Goal: Task Accomplishment & Management: Complete application form

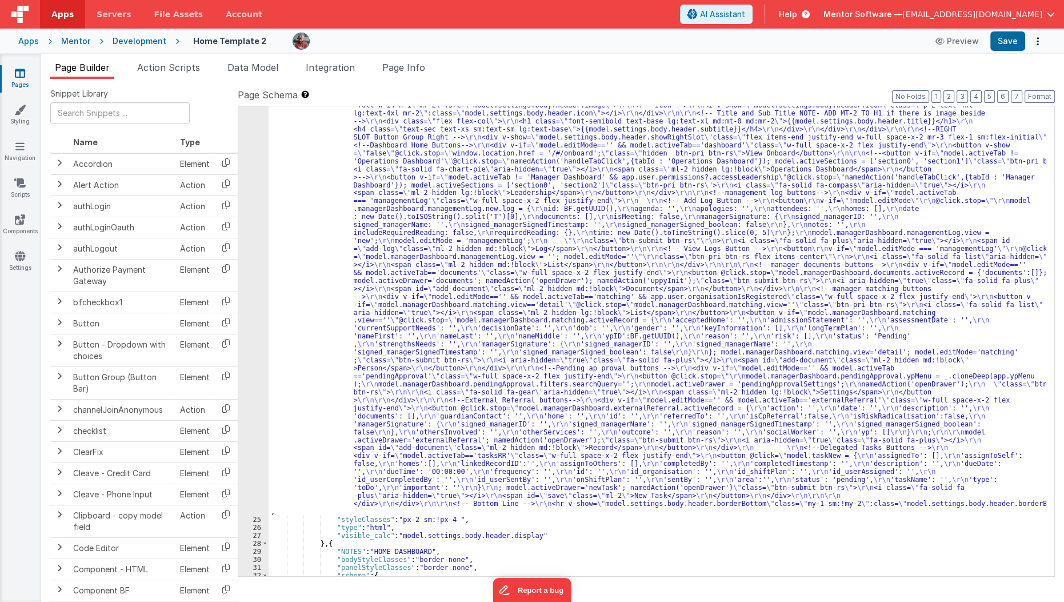
scroll to position [8424, 0]
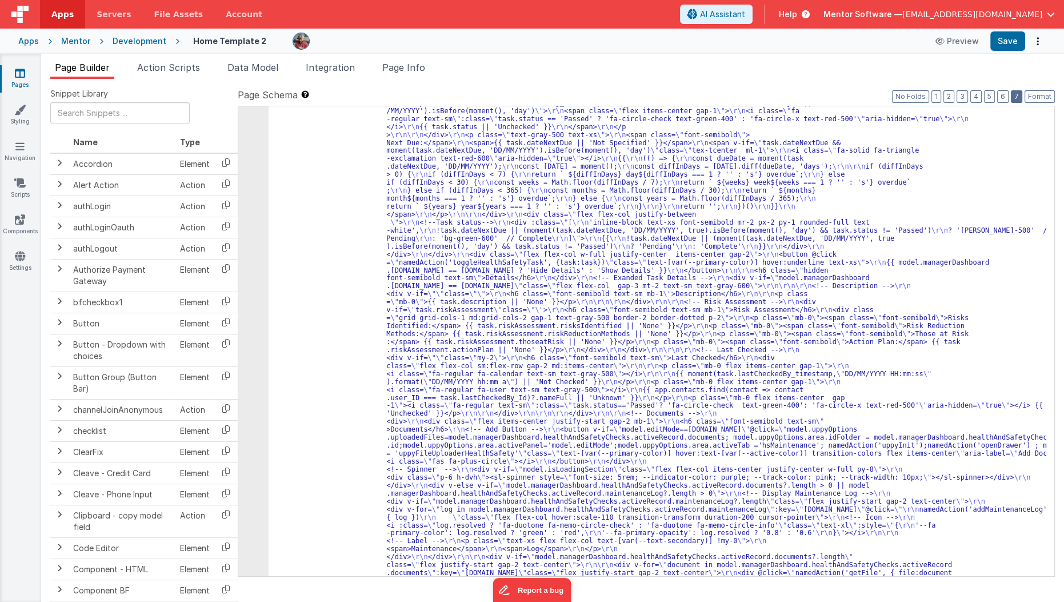
click at [1017, 93] on button "7" at bounding box center [1016, 96] width 11 height 13
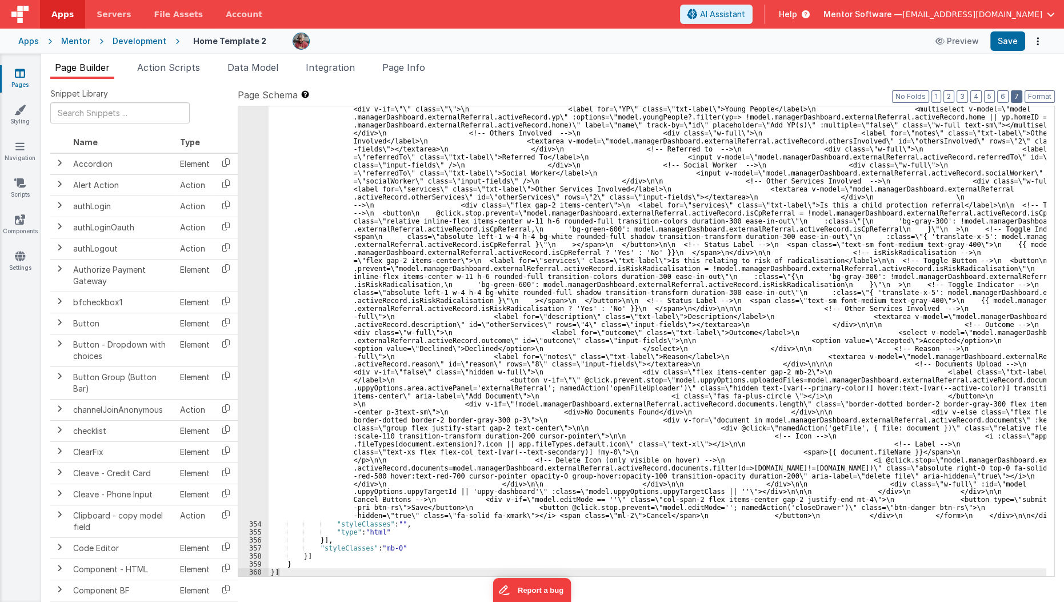
scroll to position [7509, 0]
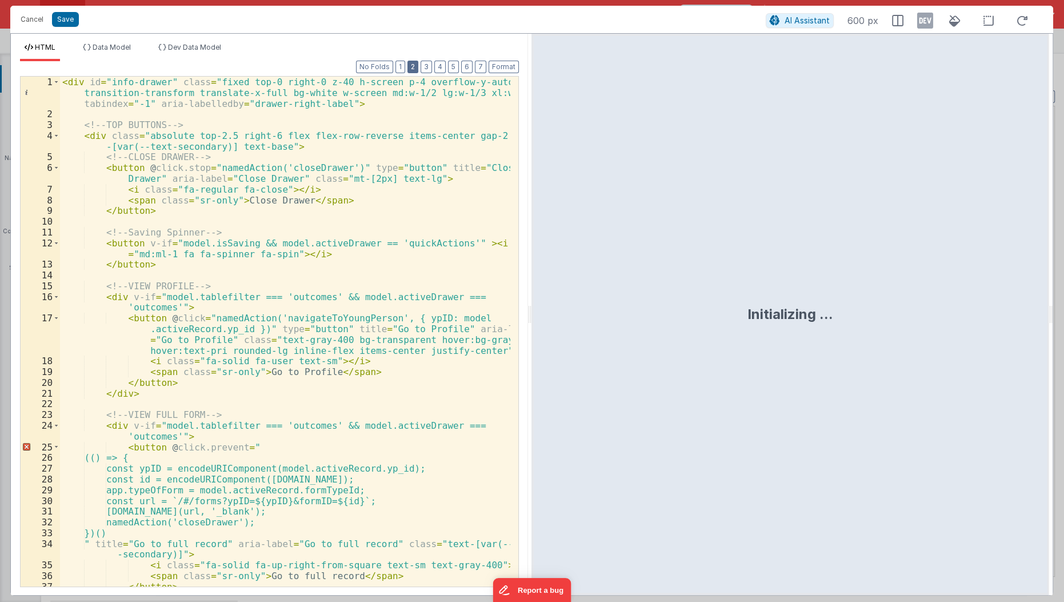
click at [418, 68] on button "2" at bounding box center [412, 67] width 11 height 13
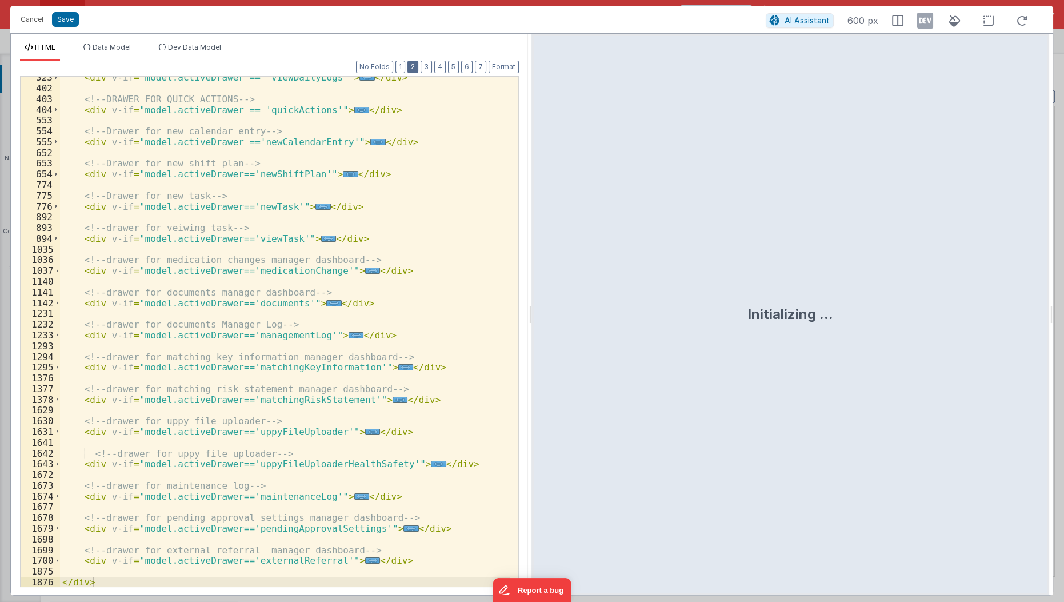
scroll to position [165, 0]
click at [315, 205] on span "..." at bounding box center [322, 206] width 15 height 6
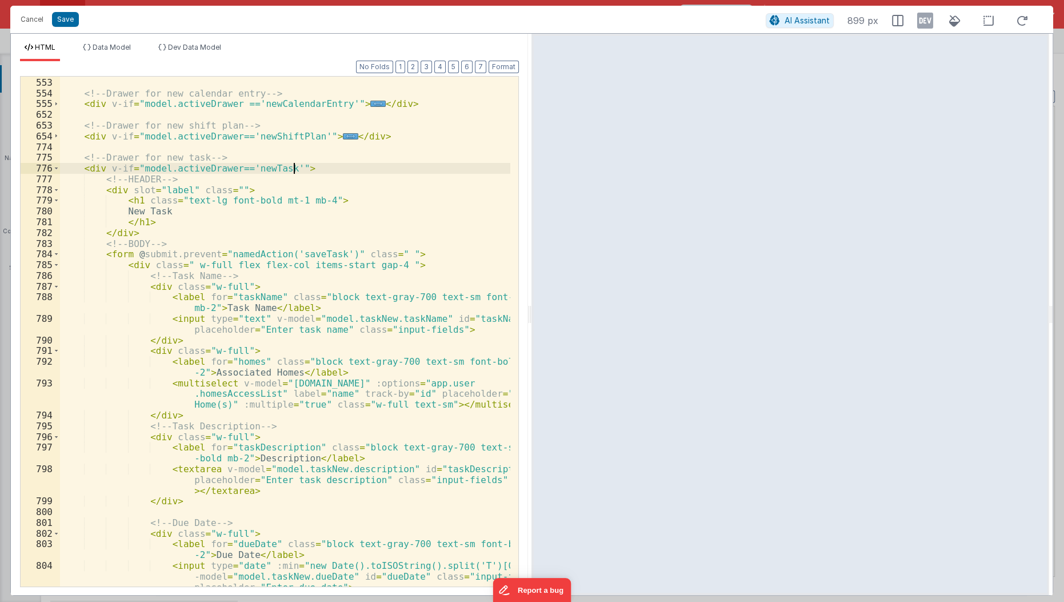
scroll to position [203, 0]
click at [266, 299] on div "< div v-if = "model.activeDrawer == 'quickActions'" > ... </ div > <!-- Drawer …" at bounding box center [285, 343] width 451 height 554
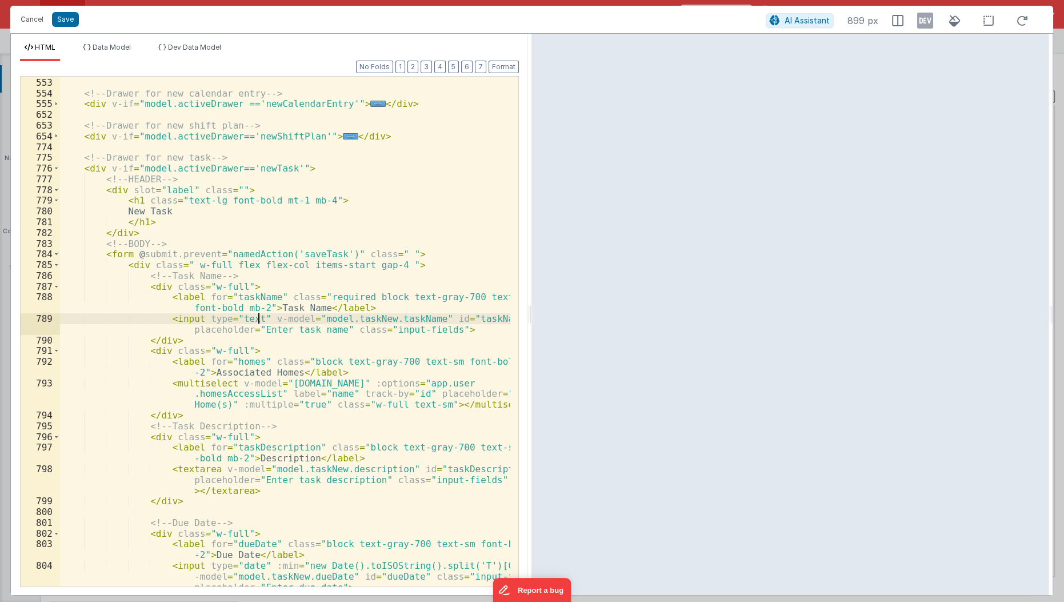
click at [255, 318] on div "< div v-if = "model.activeDrawer == 'quickActions'" > ... </ div > <!-- Drawer …" at bounding box center [285, 343] width 451 height 554
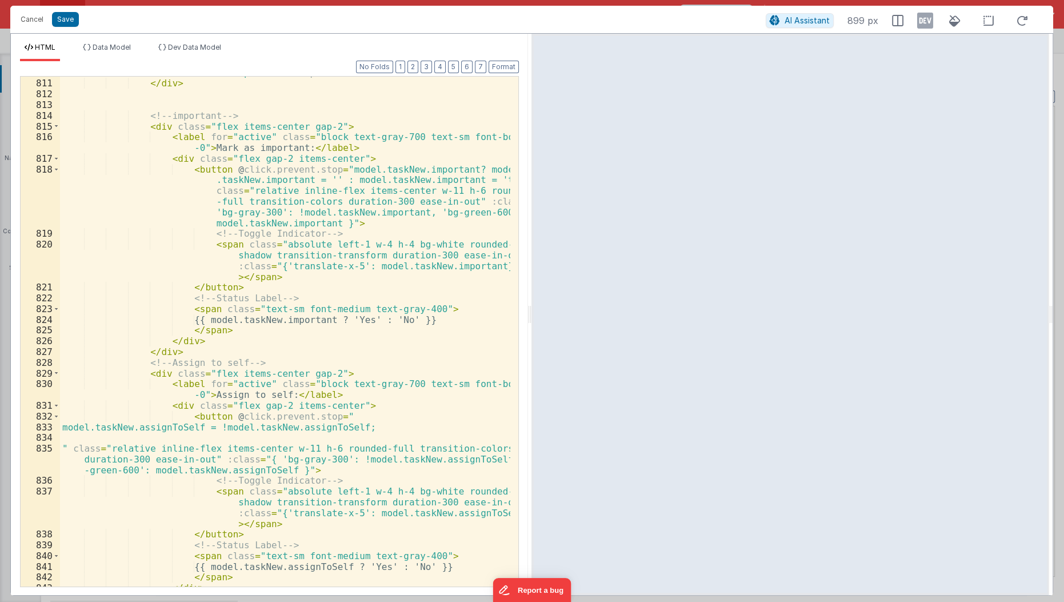
scroll to position [803, 0]
click at [54, 375] on span at bounding box center [56, 373] width 6 height 11
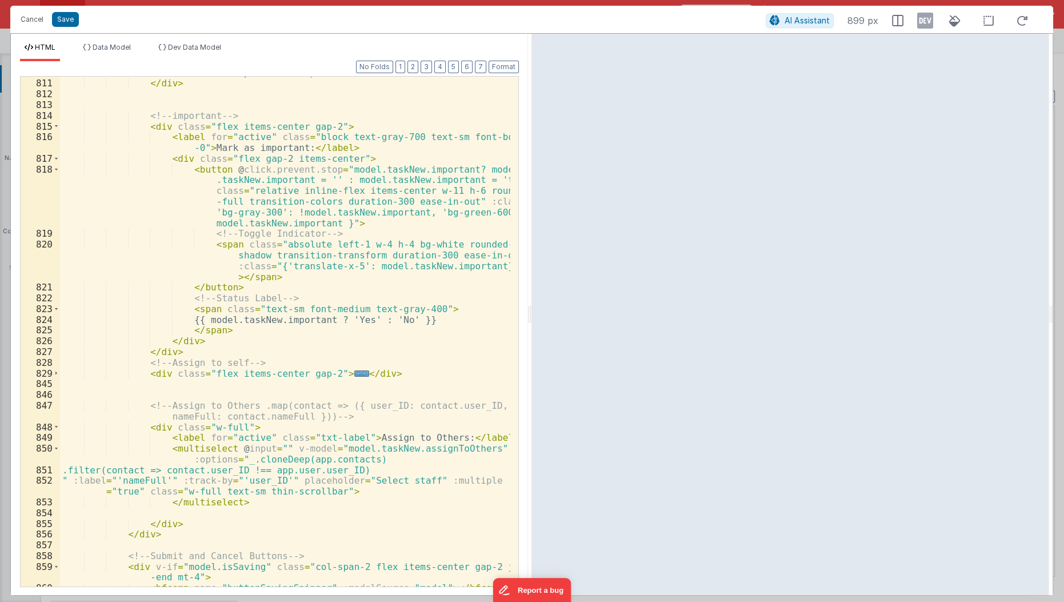
click at [198, 343] on div "< input type = "time" v-model = "model.taskNew.dueTime" id = "dueTime" class = …" at bounding box center [285, 328] width 451 height 543
click at [193, 356] on div "< input type = "time" v-model = "model.taskNew.dueTime" id = "dueTime" class = …" at bounding box center [285, 328] width 451 height 543
click at [55, 125] on span at bounding box center [56, 126] width 6 height 11
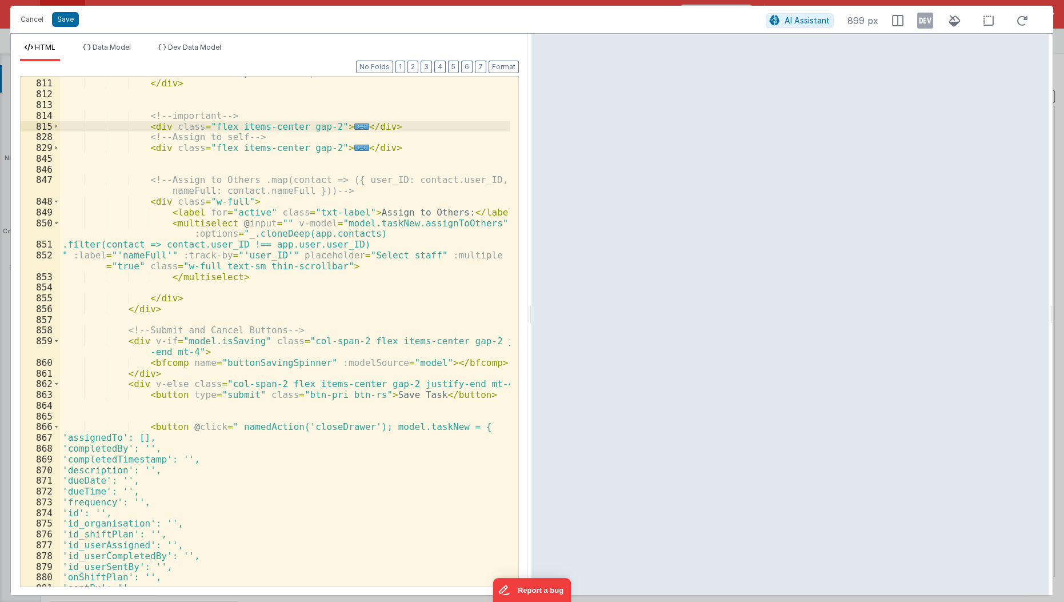
click at [392, 121] on div "< input type = "time" v-model = "model.taskNew.dueTime" id = "dueTime" class = …" at bounding box center [285, 328] width 451 height 543
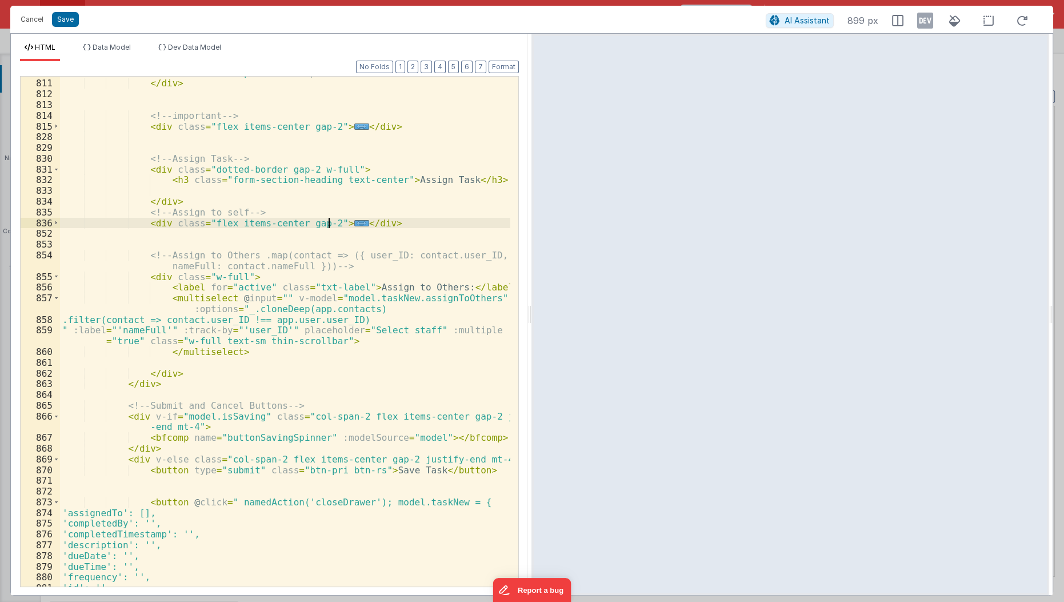
click at [340, 218] on div "< input type = "time" v-model = "model.taskNew.dueTime" id = "dueTime" class = …" at bounding box center [285, 328] width 451 height 543
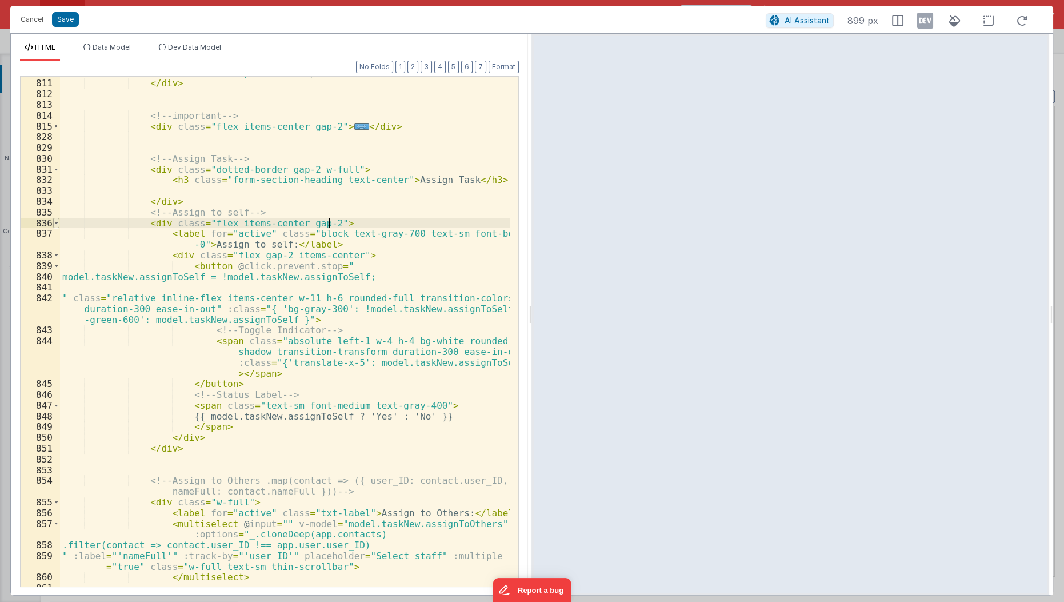
click at [54, 221] on span at bounding box center [56, 223] width 6 height 11
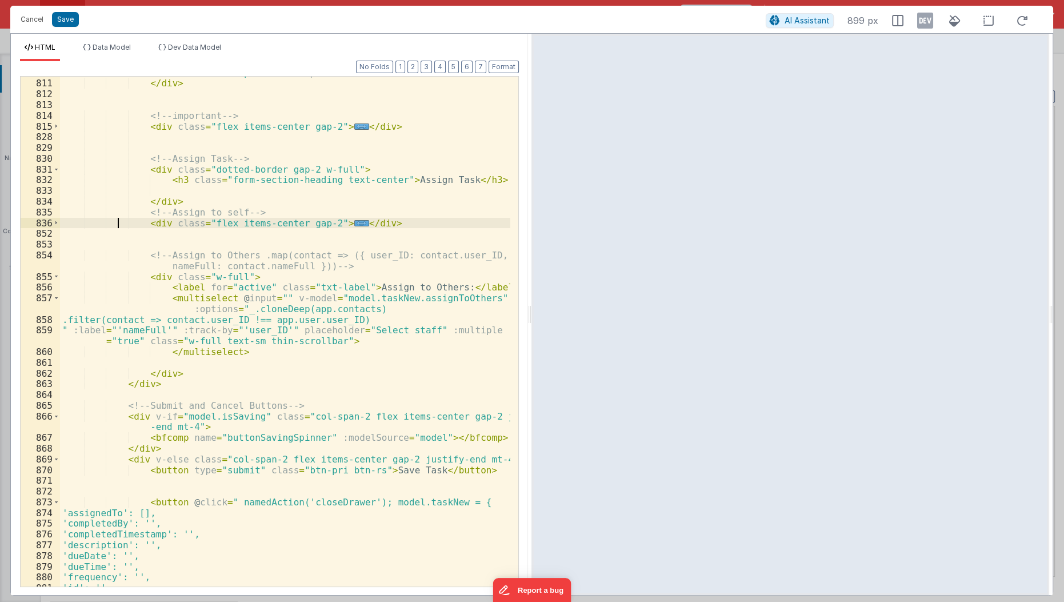
click at [118, 218] on div "< input type = "time" v-model = "model.taskNew.dueTime" id = "dueTime" class = …" at bounding box center [285, 328] width 451 height 543
click at [54, 279] on span at bounding box center [56, 276] width 6 height 11
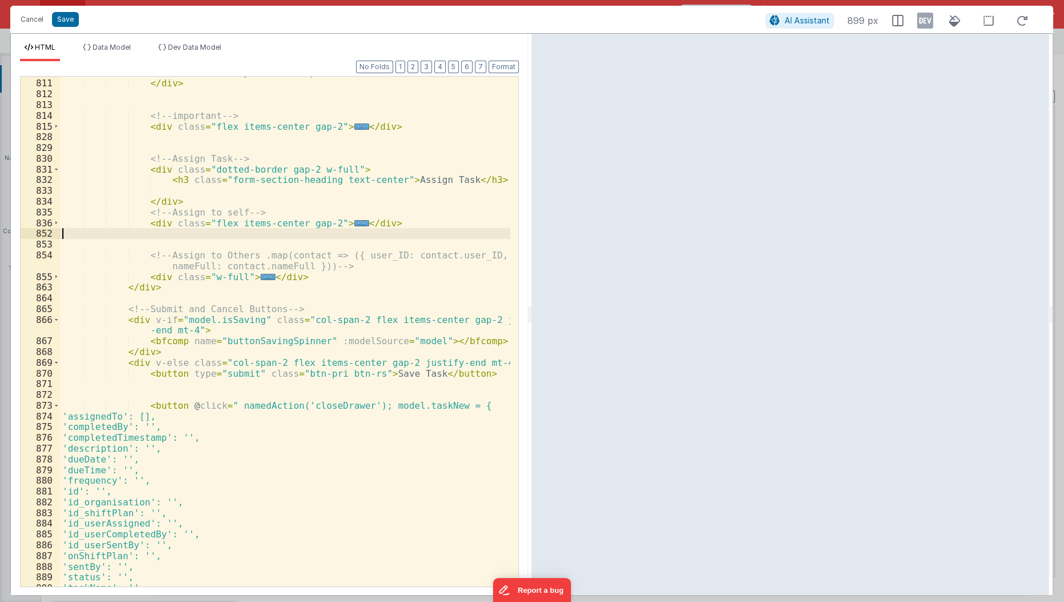
click at [141, 235] on div "< input type = "time" v-model = "model.taskNew.dueTime" id = "dueTime" class = …" at bounding box center [285, 328] width 451 height 543
click at [139, 217] on div "< input type = "time" v-model = "model.taskNew.dueTime" id = "dueTime" class = …" at bounding box center [285, 328] width 451 height 543
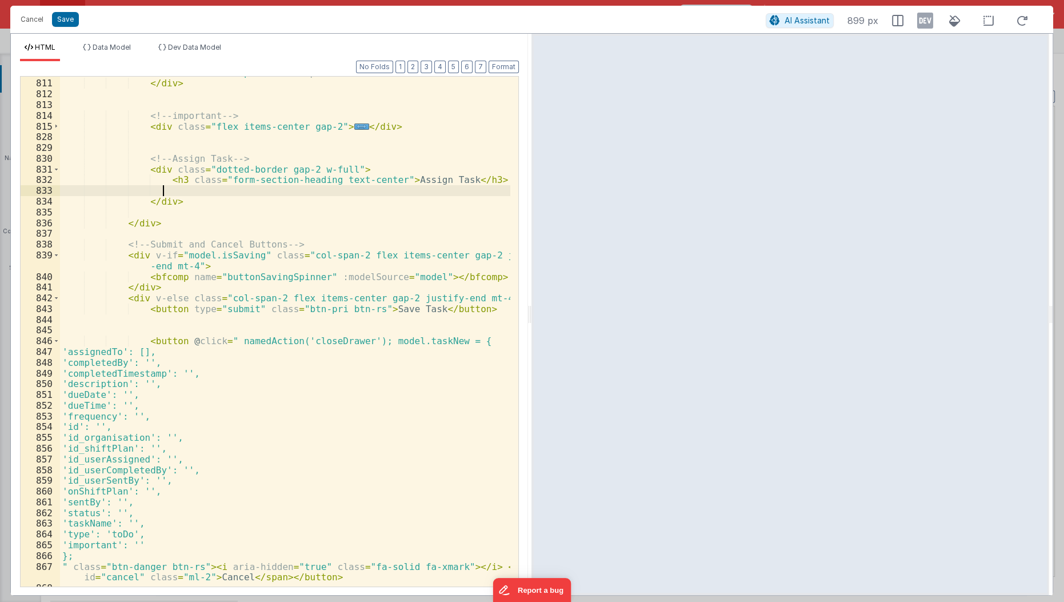
click at [190, 190] on div "< input type = "time" v-model = "model.taskNew.dueTime" id = "dueTime" class = …" at bounding box center [285, 328] width 451 height 543
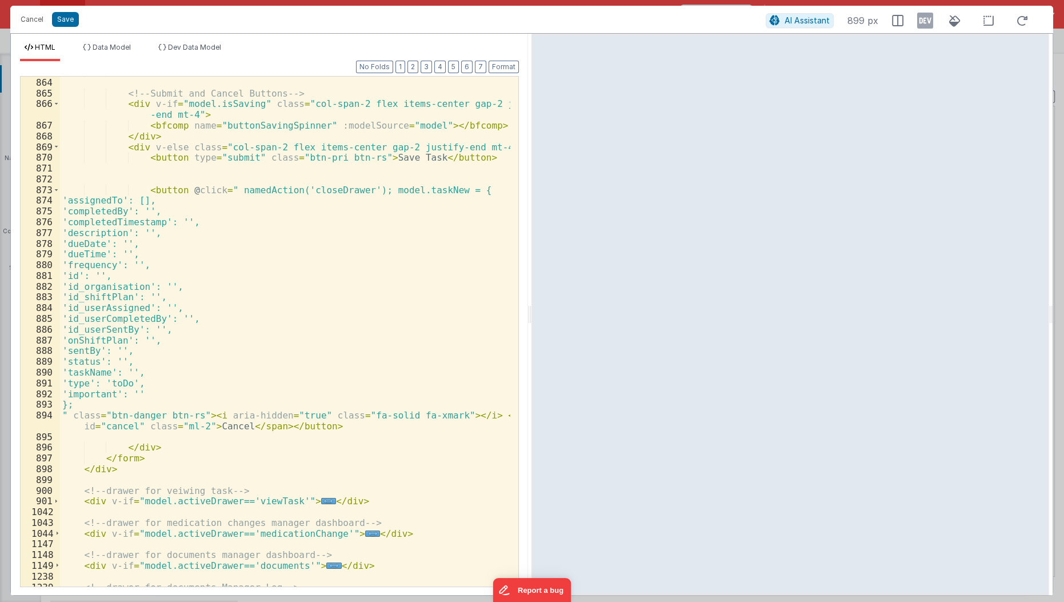
scroll to position [1341, 0]
click at [205, 163] on div "</ div > <!-- Submit and Cancel Buttons --> < div v-if = "model.isSaving" class…" at bounding box center [285, 332] width 451 height 532
click at [322, 160] on div "</ div > <!-- Submit and Cancel Buttons --> < div v-if = "model.isSaving" class…" at bounding box center [285, 332] width 451 height 532
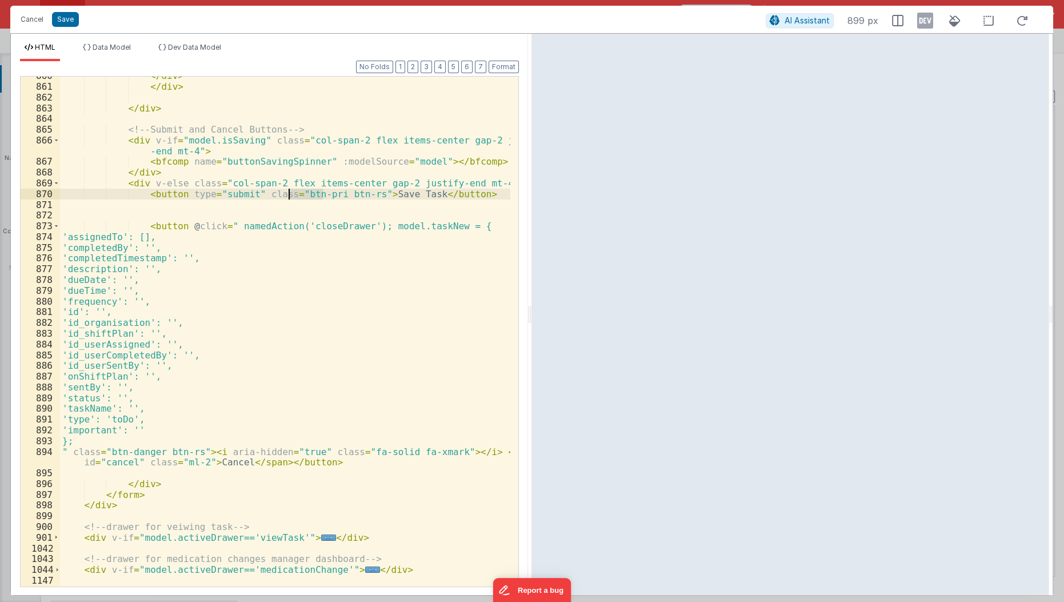
scroll to position [1221, 0]
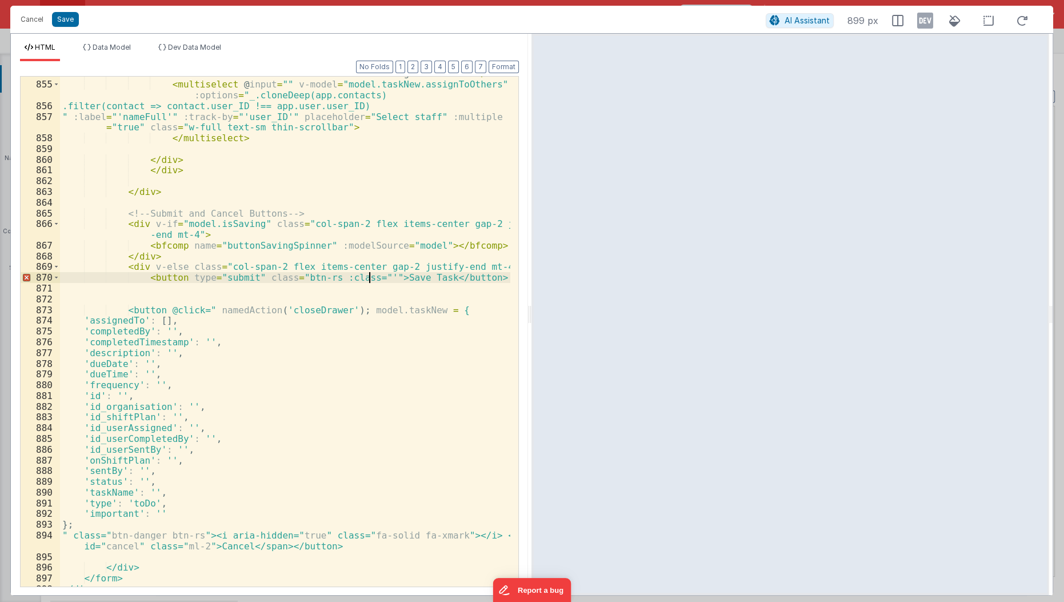
paste textarea
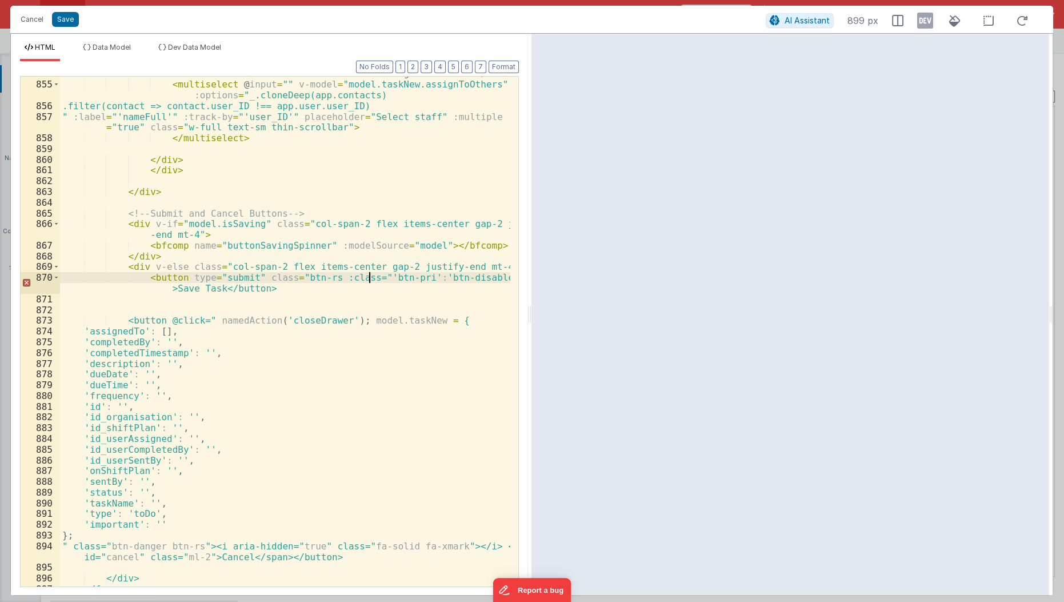
click at [368, 276] on div "< label for = "active" class = "txt-label" > Assign to Others: </ label > < mul…" at bounding box center [285, 334] width 451 height 532
click at [370, 314] on div "< label for = "active" class = "txt-label" > Assign to Others: </ label > < mul…" at bounding box center [285, 334] width 451 height 532
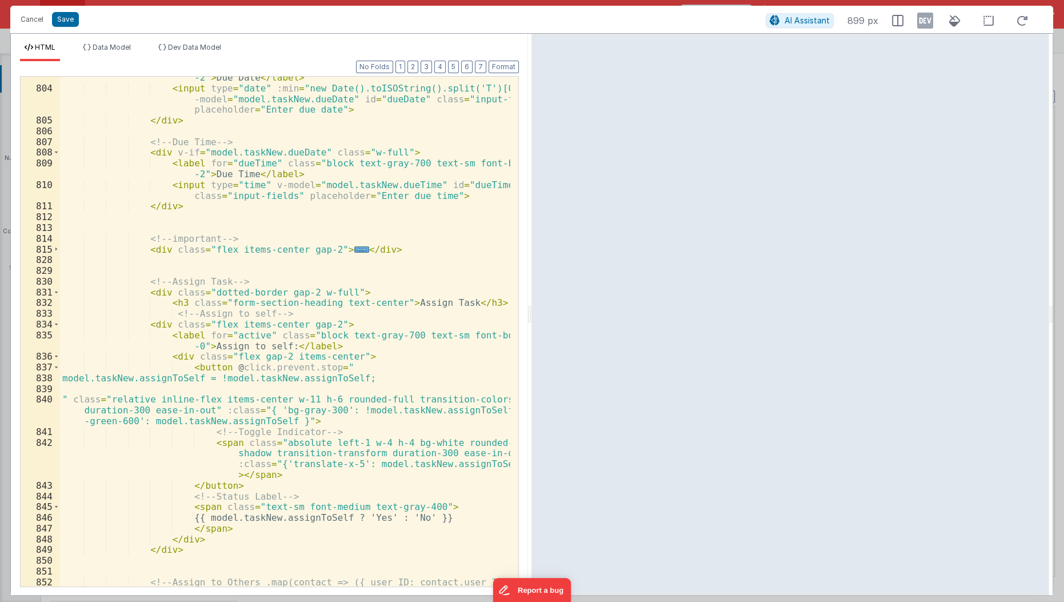
scroll to position [680, 0]
click at [174, 302] on div "< label for = "dueDate" class = "block text-gray-700 text-sm font-bold mb -2" >…" at bounding box center [285, 338] width 451 height 554
click at [479, 303] on div "< label for = "dueDate" class = "block text-gray-700 text-sm font-bold mb -2" >…" at bounding box center [285, 338] width 451 height 554
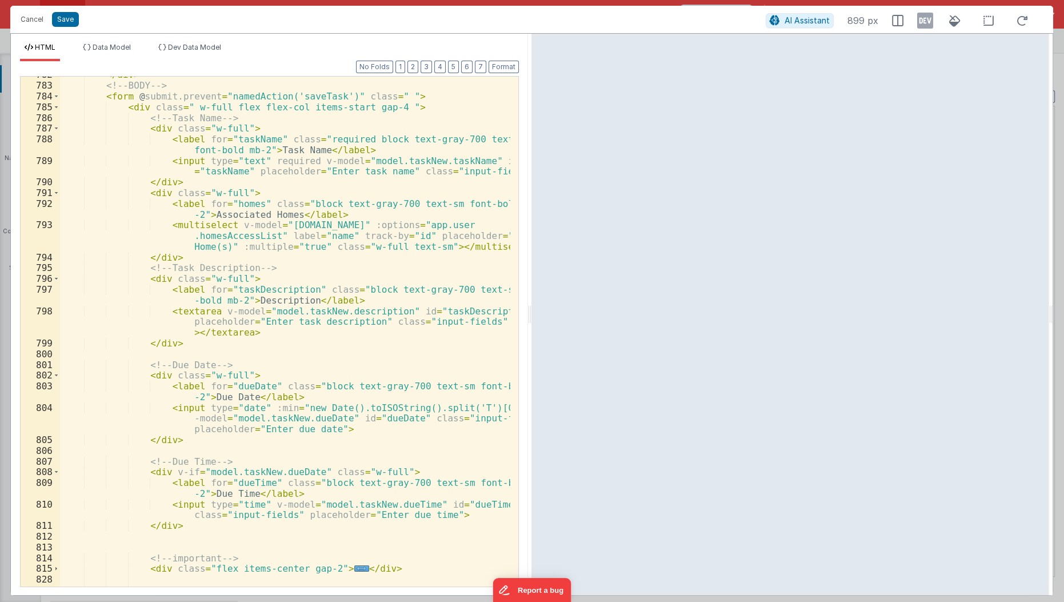
scroll to position [357, 0]
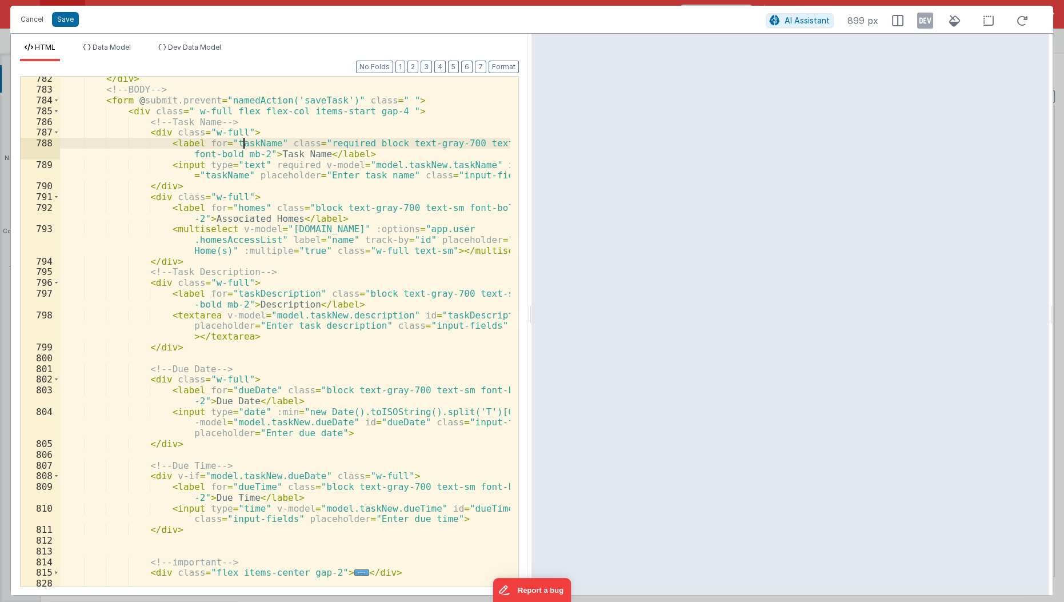
click at [245, 141] on div "</ div > <!-- BODY --> < form @ submit.prevent = "namedAction('saveTask')" clas…" at bounding box center [285, 339] width 451 height 532
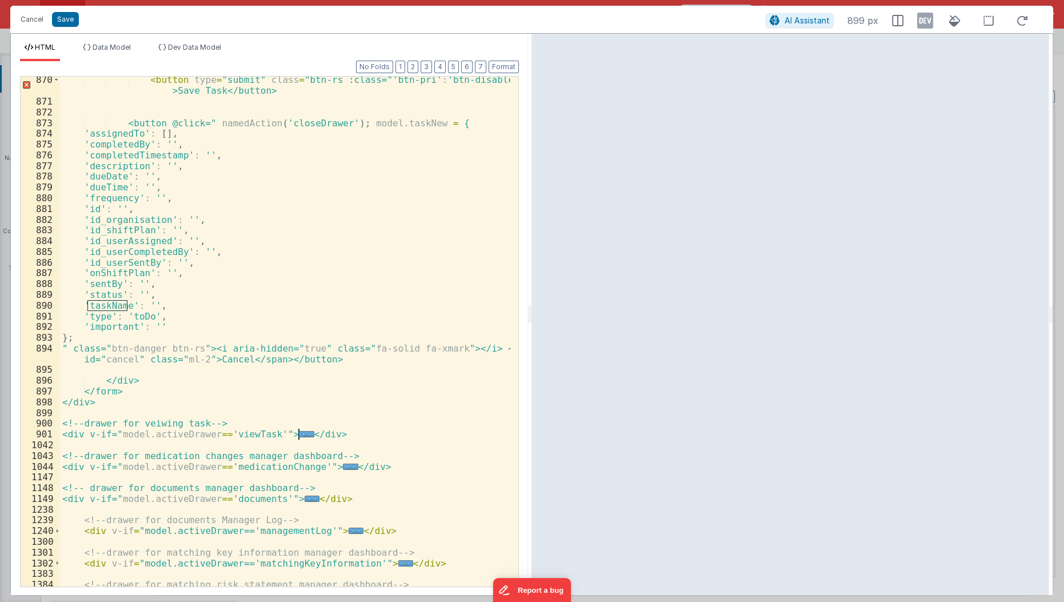
scroll to position [1354, 0]
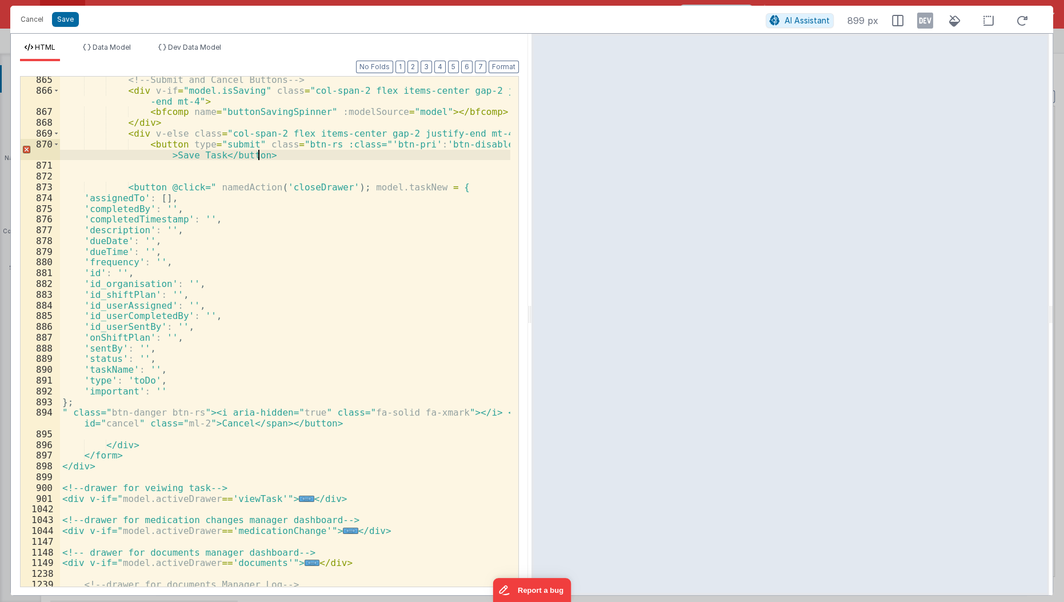
click at [278, 153] on div "<!-- Submit and Cancel Buttons --> < div v-if = "model.isSaving" class = "col-s…" at bounding box center [285, 340] width 451 height 532
click at [370, 143] on div "<!-- Submit and Cancel Buttons --> < div v-if = "model.isSaving" class = "col-s…" at bounding box center [285, 340] width 451 height 532
click at [318, 146] on div "<!-- Submit and Cancel Buttons --> < div v-if = "model.isSaving" class = "col-s…" at bounding box center [285, 340] width 451 height 532
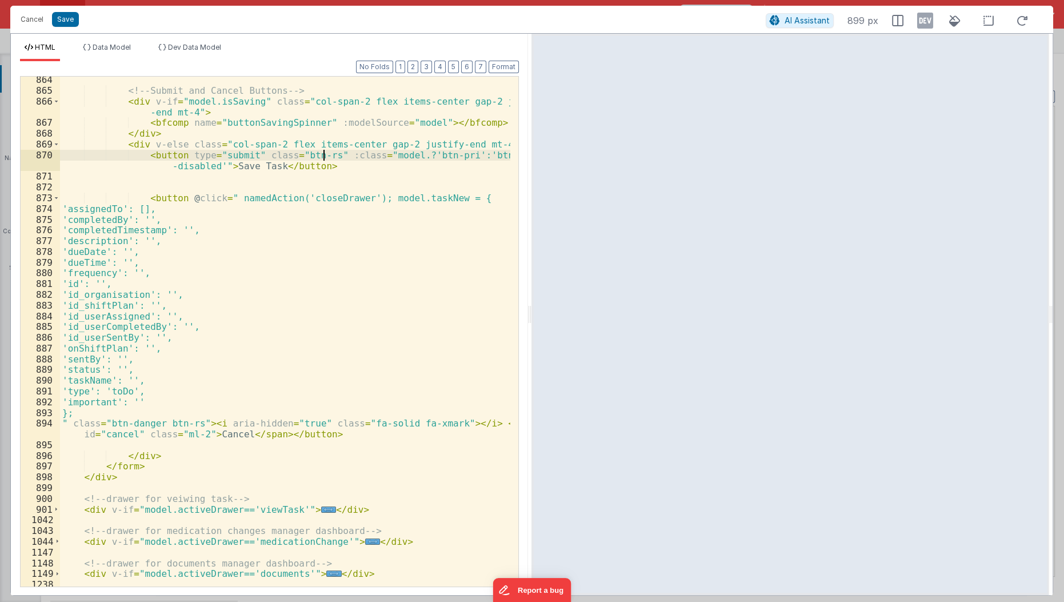
scroll to position [1298, 0]
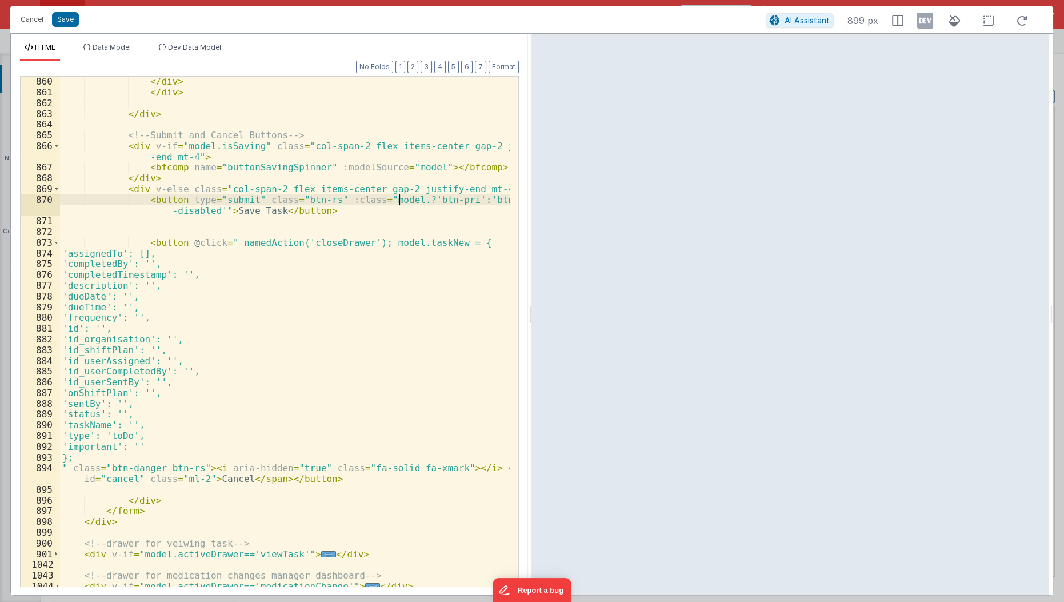
click at [398, 199] on div "</ div > </ div > </ div > <!-- Submit and Cancel Buttons --> < div v-if = "mod…" at bounding box center [285, 342] width 451 height 532
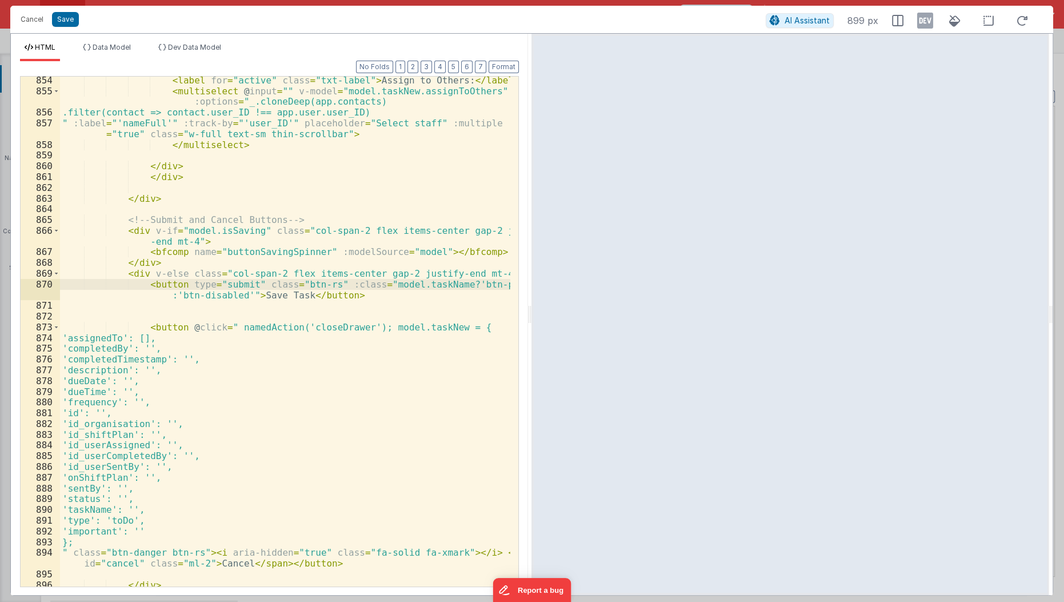
scroll to position [1214, 0]
click at [372, 93] on div "< label for = "active" class = "txt-label" > Assign to Others: </ label > < mul…" at bounding box center [285, 341] width 451 height 532
click at [395, 285] on div "< label for = "active" class = "txt-label" > Assign to Others: </ label > < mul…" at bounding box center [285, 341] width 451 height 532
paste textarea
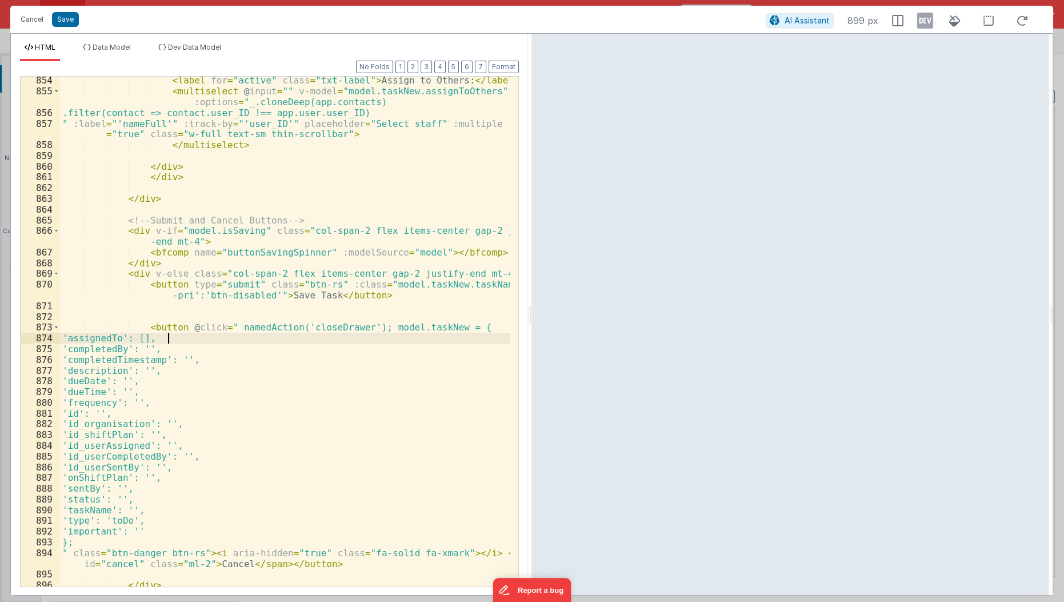
click at [377, 339] on div "< label for = "active" class = "txt-label" > Assign to Others: </ label > < mul…" at bounding box center [285, 341] width 451 height 532
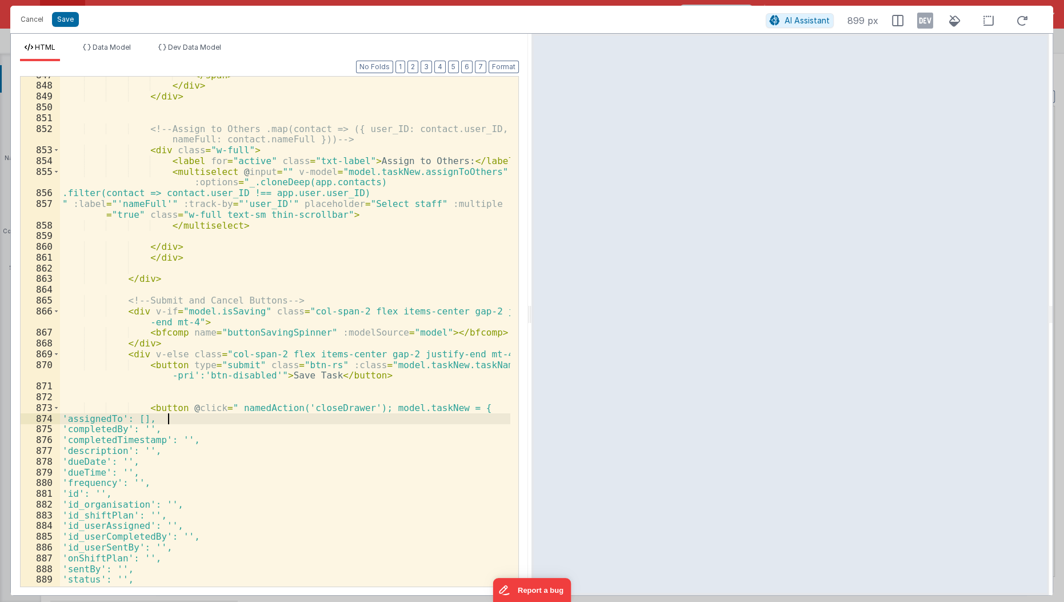
scroll to position [1117, 0]
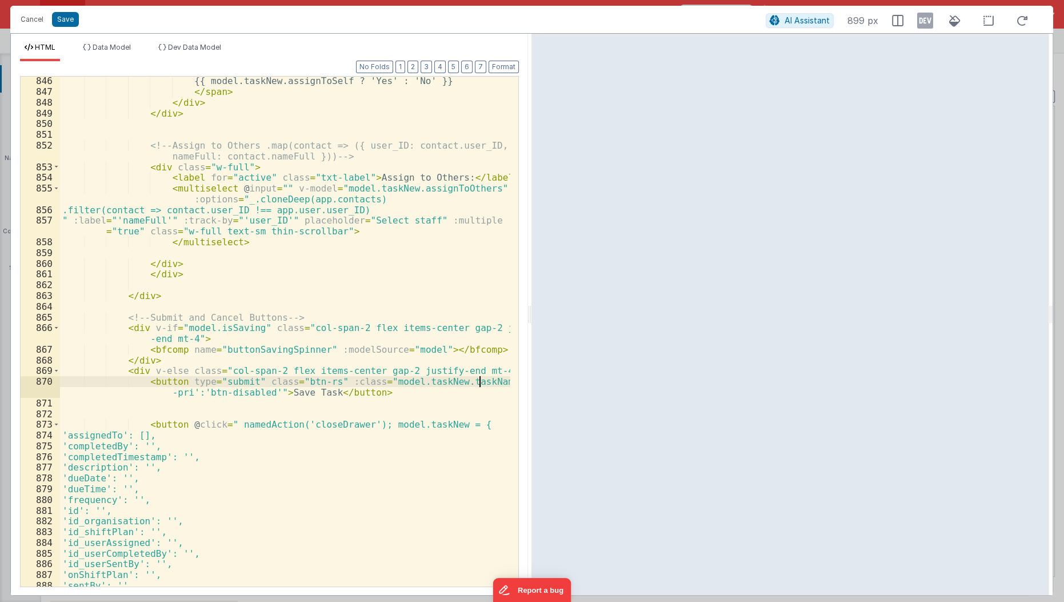
click at [479, 382] on div "{{ model.taskNew.assignToSelf ? 'Yes' : 'No' }} </ span > </ div > </ div > <!-…" at bounding box center [285, 341] width 451 height 532
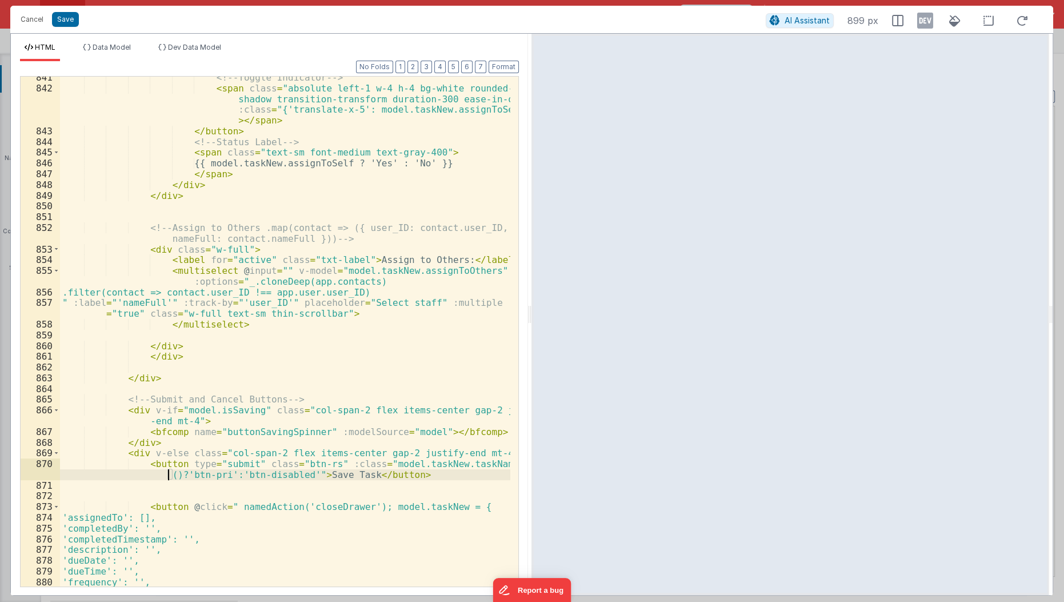
scroll to position [1023, 0]
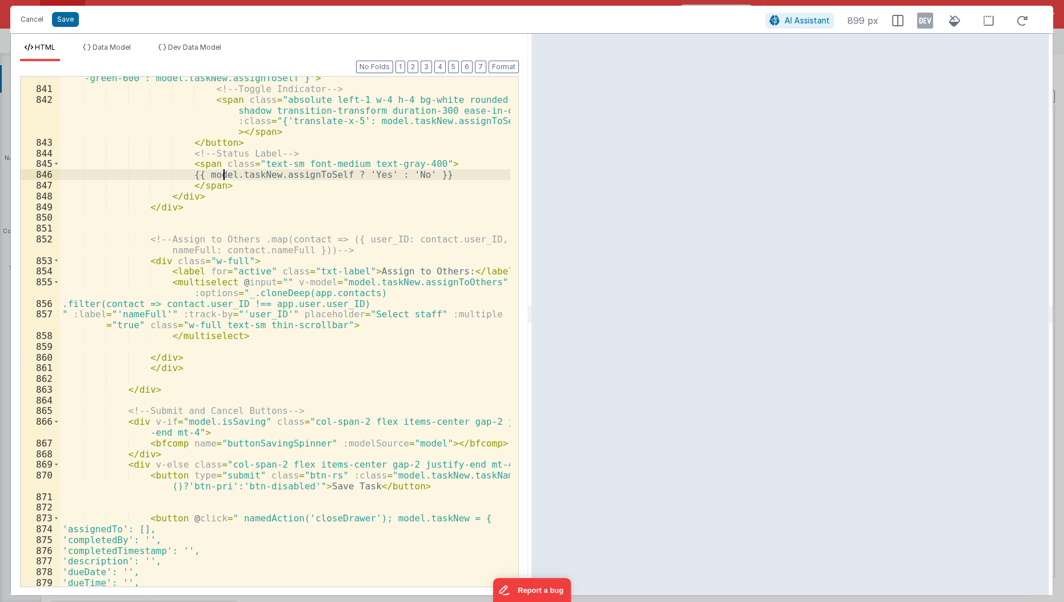
click at [225, 173] on div "" class = "relative inline-flex items-center w-11 h-6 rounded-full transition-c…" at bounding box center [285, 328] width 451 height 554
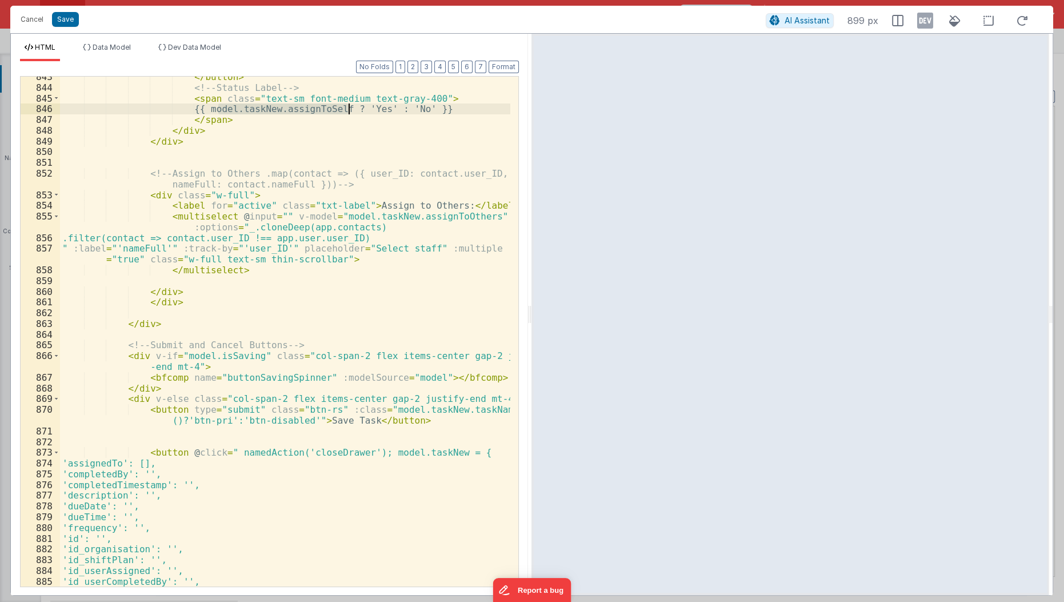
scroll to position [1099, 0]
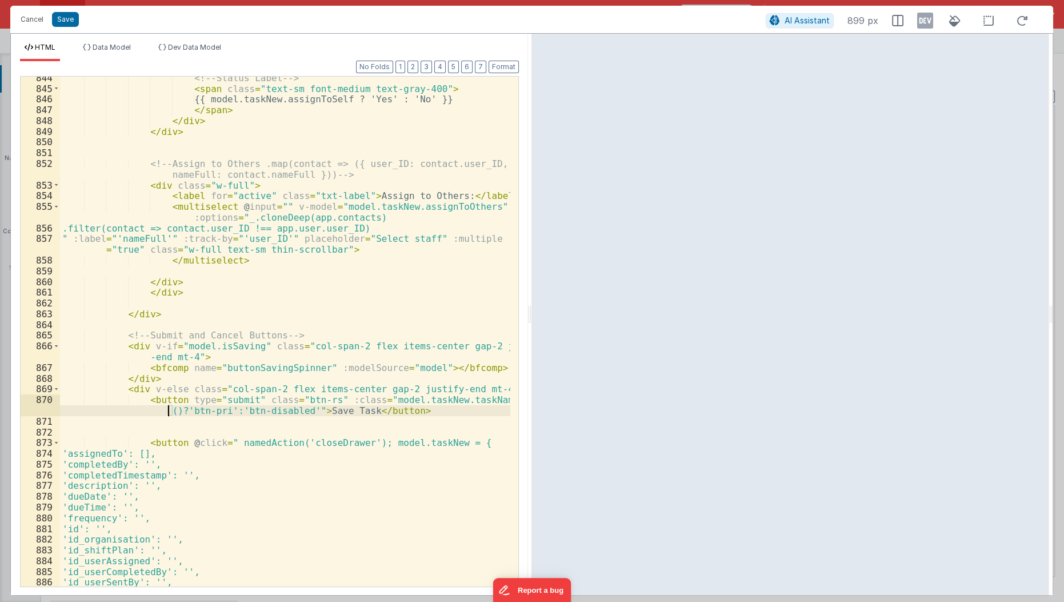
click at [168, 411] on div "<!-- Status Label --> < span class = "text-sm font-medium text-gray-400" > {{ m…" at bounding box center [285, 339] width 451 height 532
paste textarea
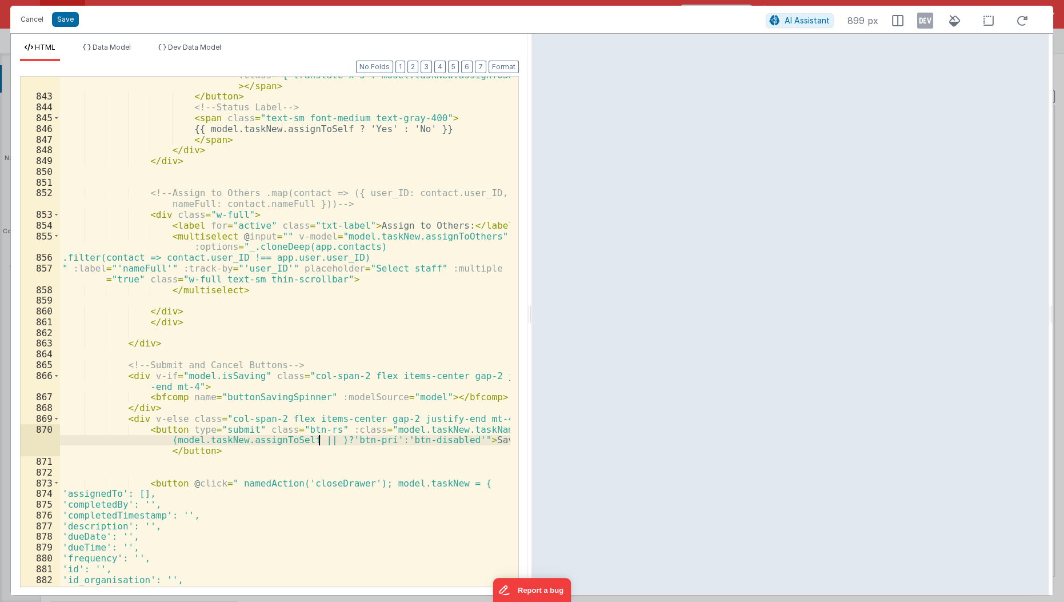
scroll to position [1065, 0]
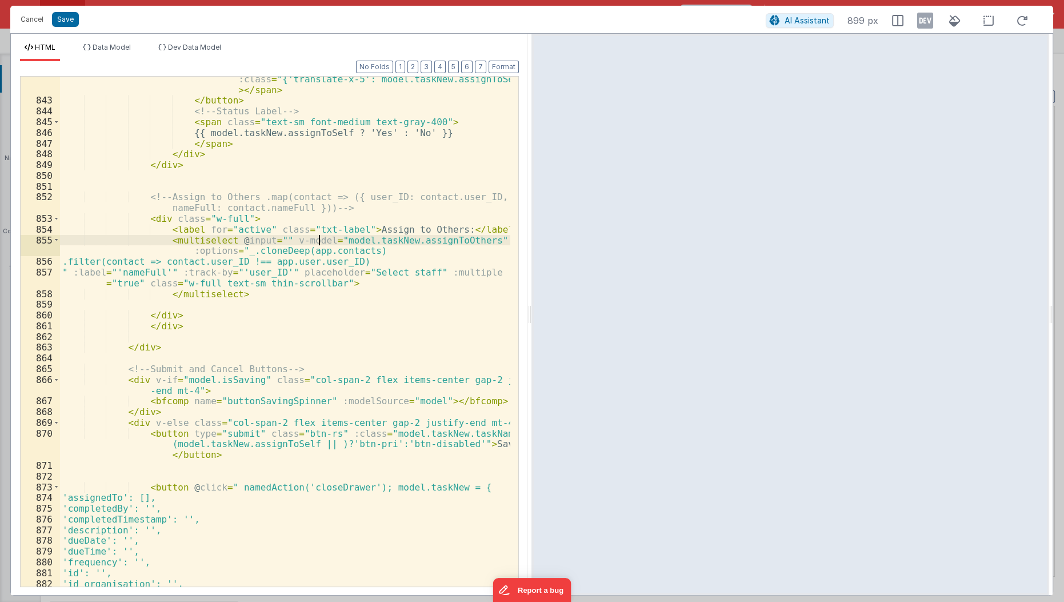
click at [319, 243] on div "< span class = "absolute left-1 w-4 h-4 bg-white rounded-full shadow transition…" at bounding box center [285, 334] width 451 height 564
click at [313, 445] on div "< span class = "absolute left-1 w-4 h-4 bg-white rounded-full shadow transition…" at bounding box center [285, 334] width 451 height 564
paste textarea
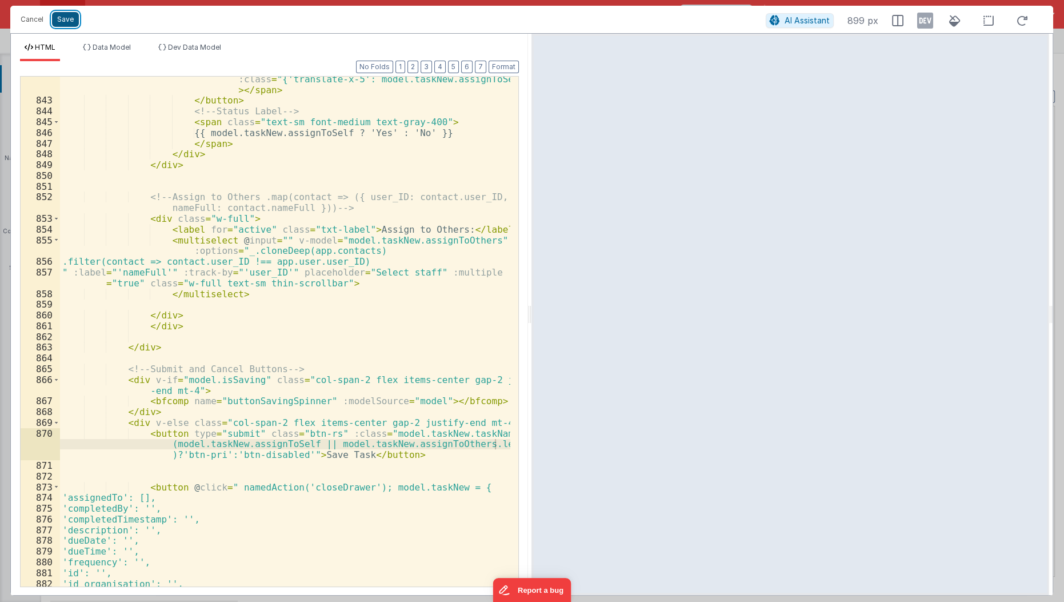
click at [67, 22] on button "Save" at bounding box center [65, 19] width 27 height 15
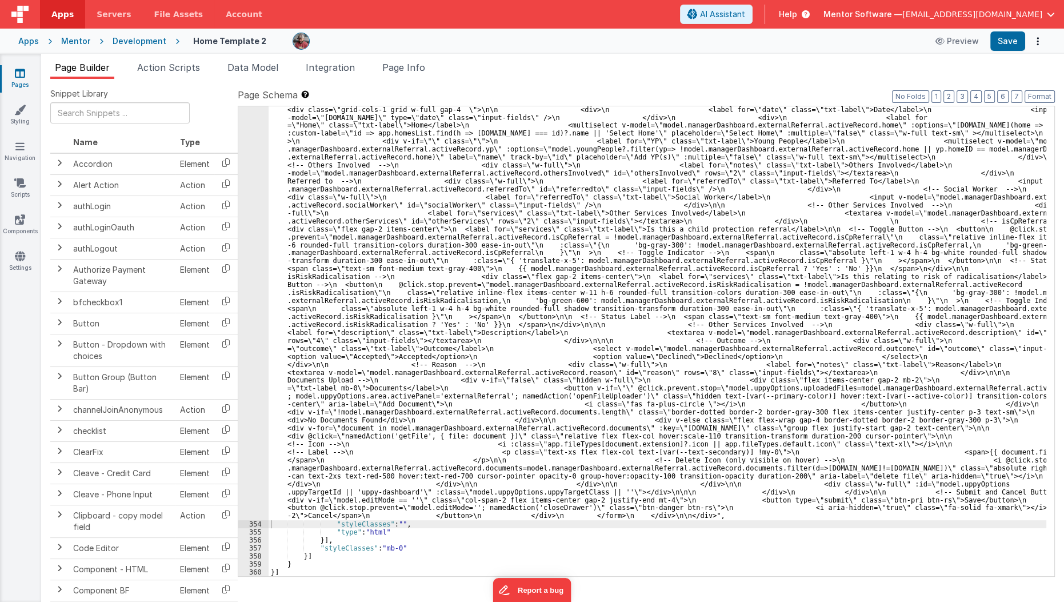
scroll to position [7119, 0]
click at [1002, 40] on button "Save" at bounding box center [1007, 40] width 35 height 19
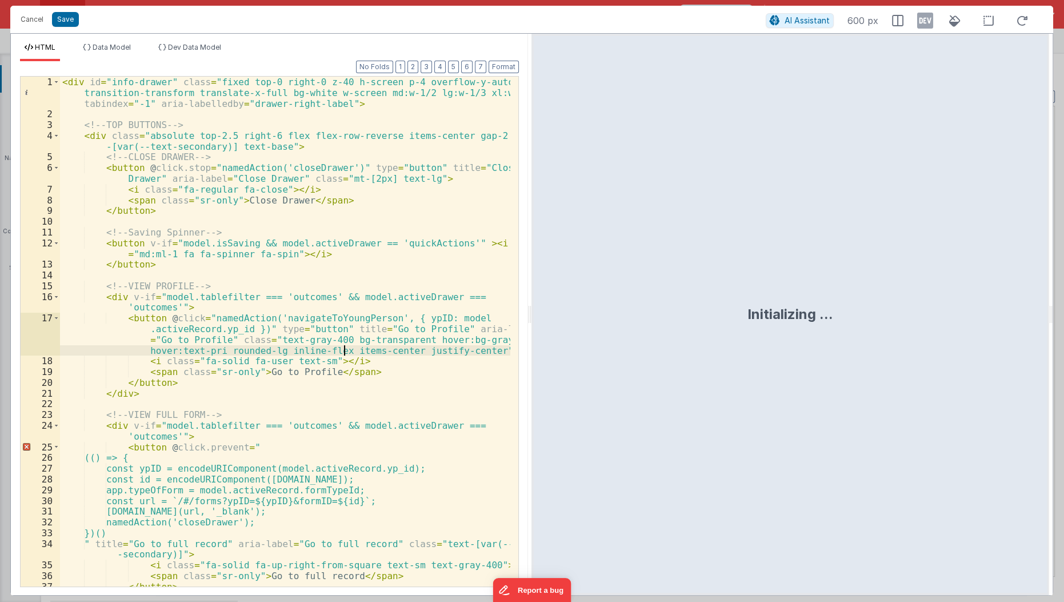
click at [343, 354] on div "< div id = "info-drawer" class = "fixed top-0 right-0 z-40 h-screen p-4 overflo…" at bounding box center [285, 354] width 451 height 554
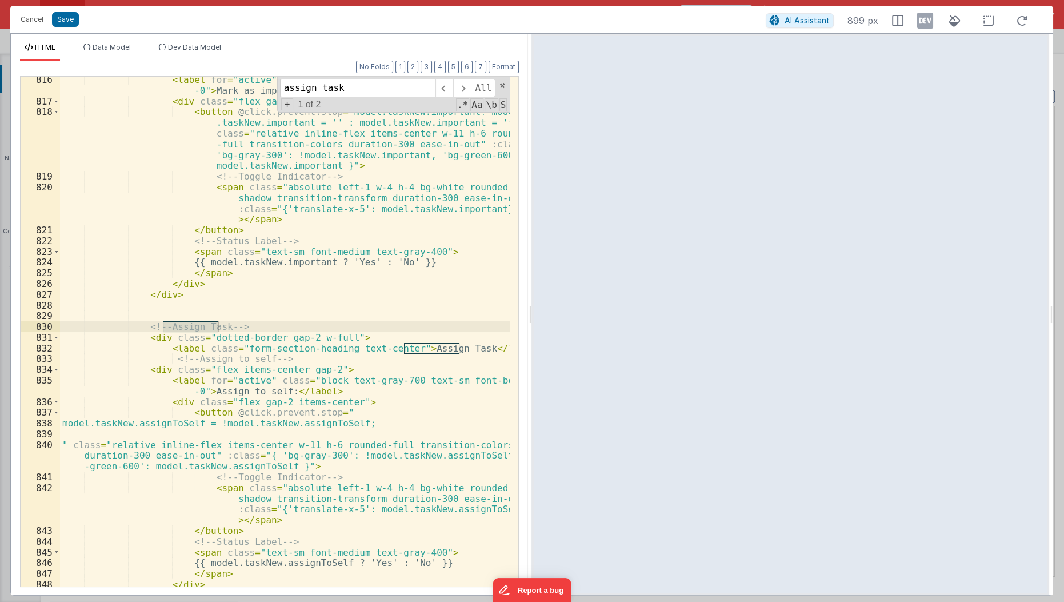
type input "assign task"
click at [398, 350] on div "< label for = "active" class = "block text-gray-700 text-sm font-bold mb -0" > …" at bounding box center [285, 345] width 451 height 543
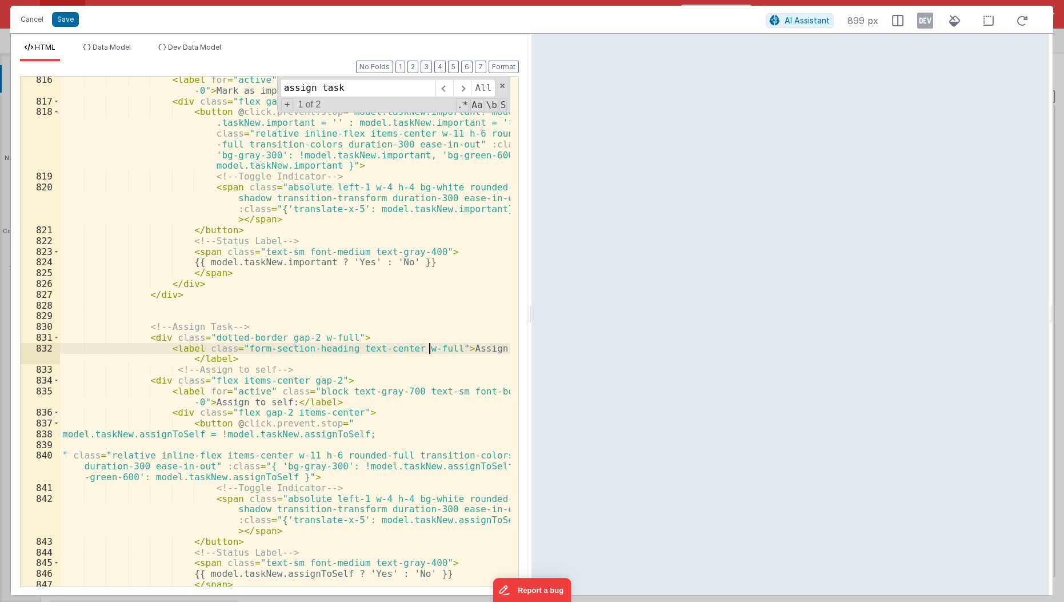
scroll to position [8029, 0]
click at [273, 336] on div "< label for = "active" class = "block text-gray-700 text-sm font-bold mb -0" > …" at bounding box center [285, 345] width 451 height 543
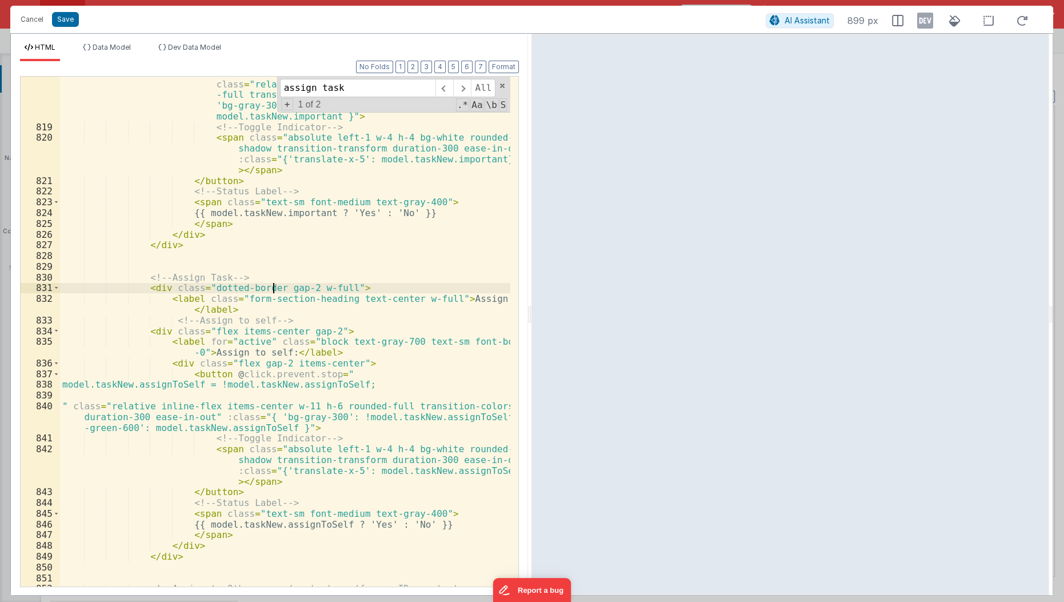
scroll to position [8068, 0]
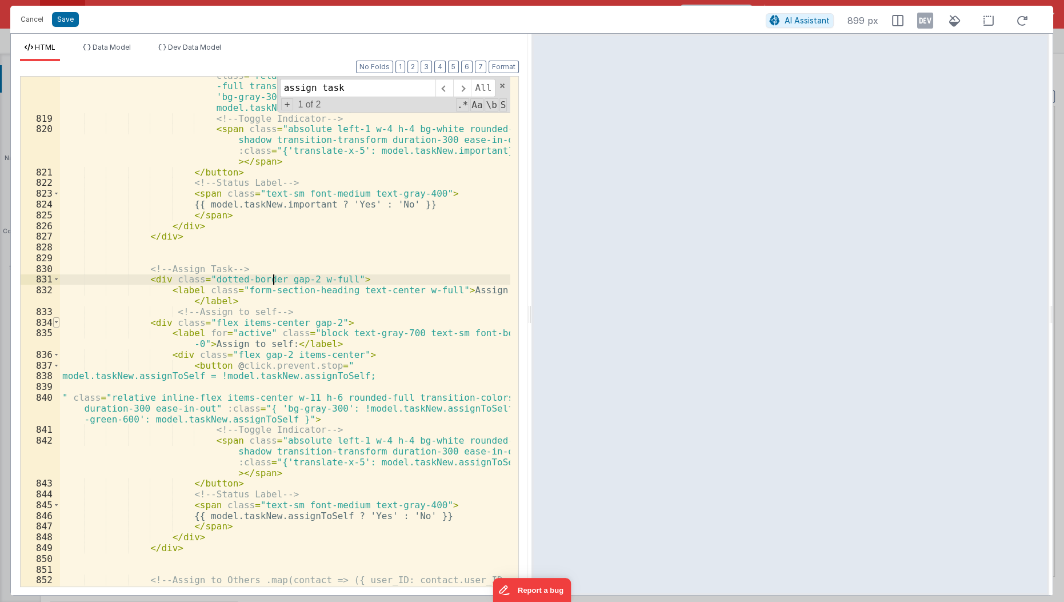
click at [54, 322] on span at bounding box center [56, 322] width 6 height 11
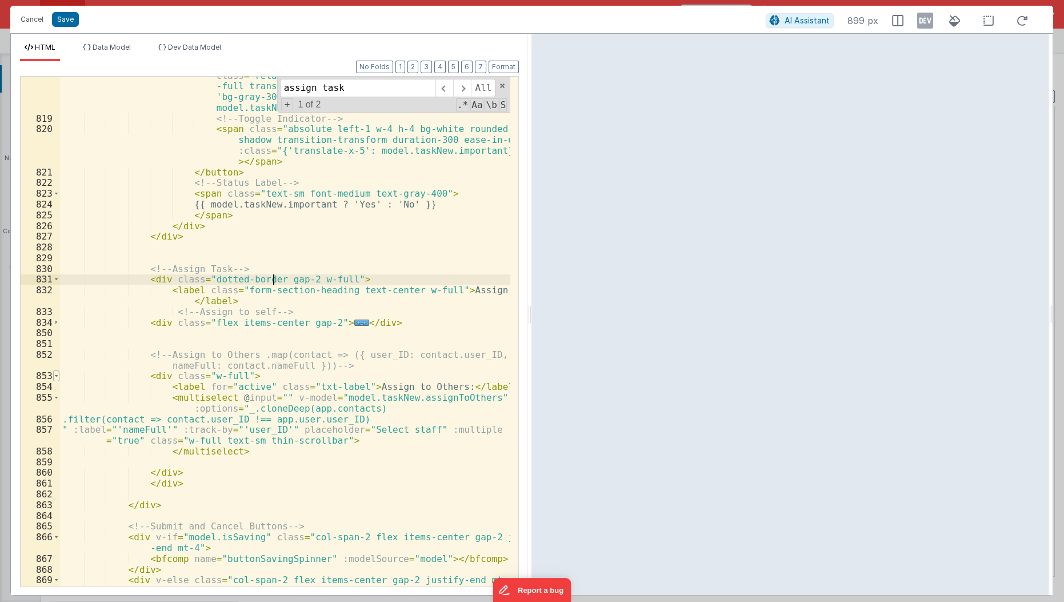
click at [54, 378] on span at bounding box center [56, 375] width 6 height 11
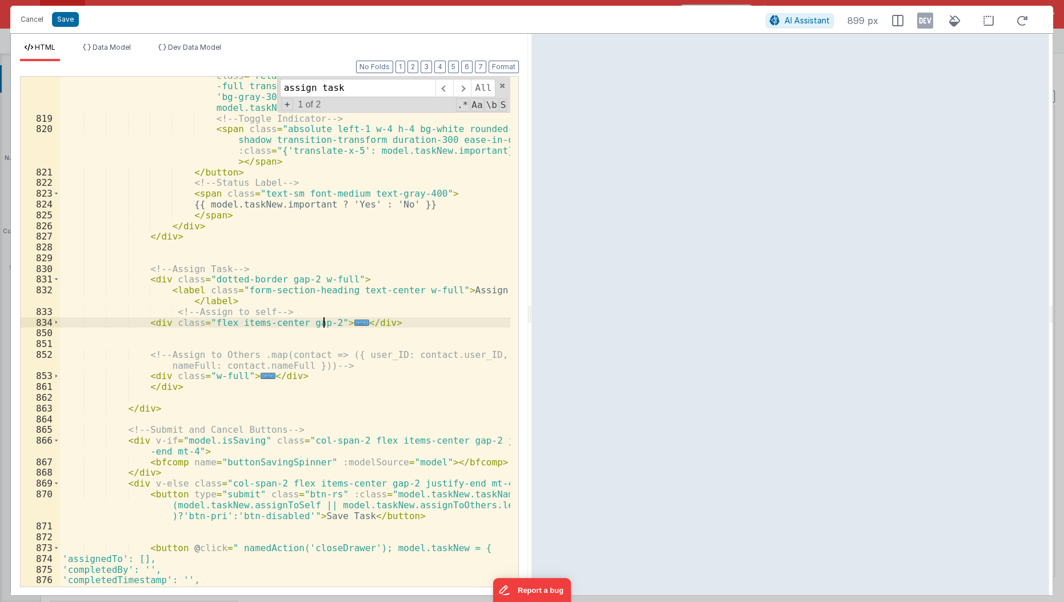
click at [322, 322] on div "< button @ click.prevent.stop = "model.taskNew.important? model .taskNew.import…" at bounding box center [285, 342] width 451 height 586
click at [59, 22] on button "Save" at bounding box center [65, 19] width 27 height 15
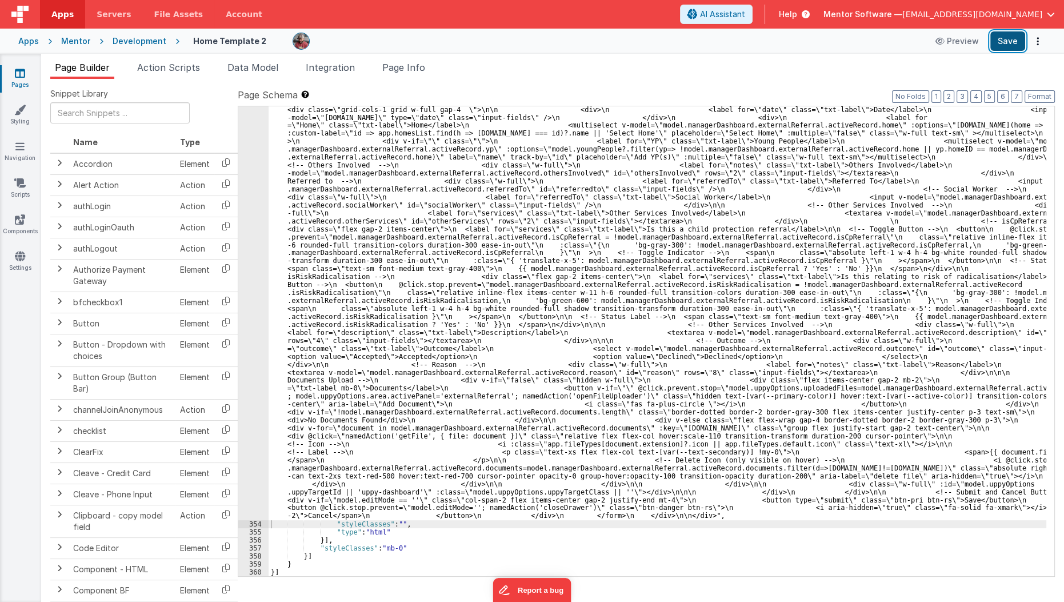
click at [1013, 45] on button "Save" at bounding box center [1007, 40] width 35 height 19
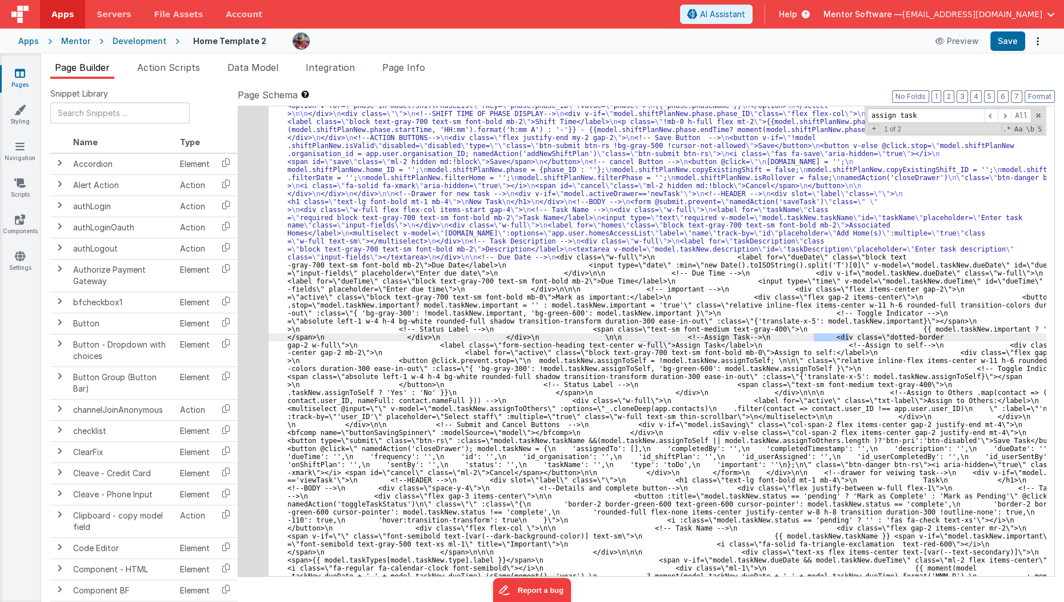
scroll to position [6064, 0]
type input "assign task"
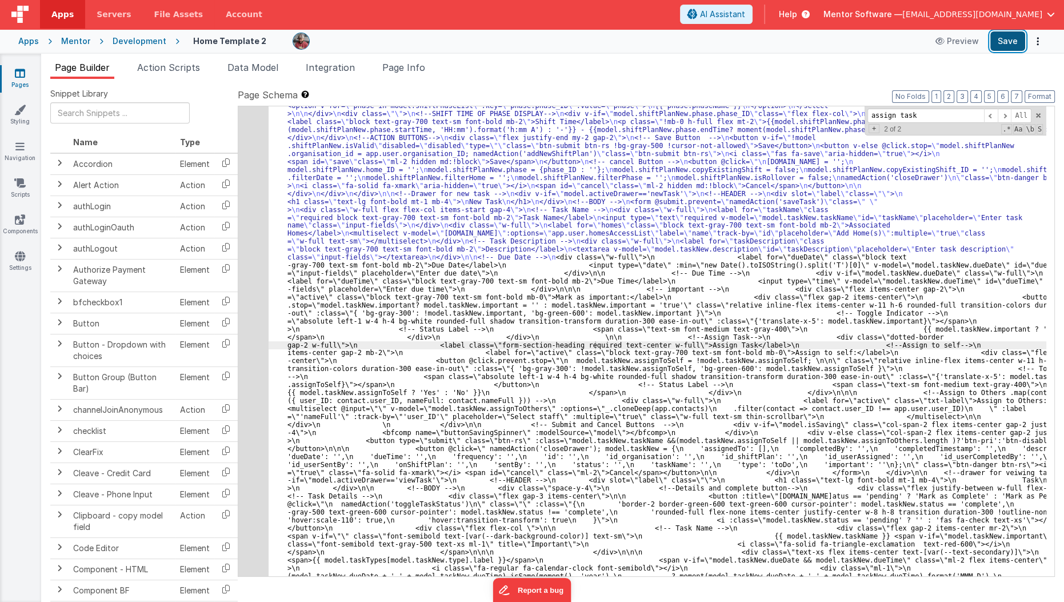
click at [1012, 38] on button "Save" at bounding box center [1007, 40] width 35 height 19
